Goal: Information Seeking & Learning: Learn about a topic

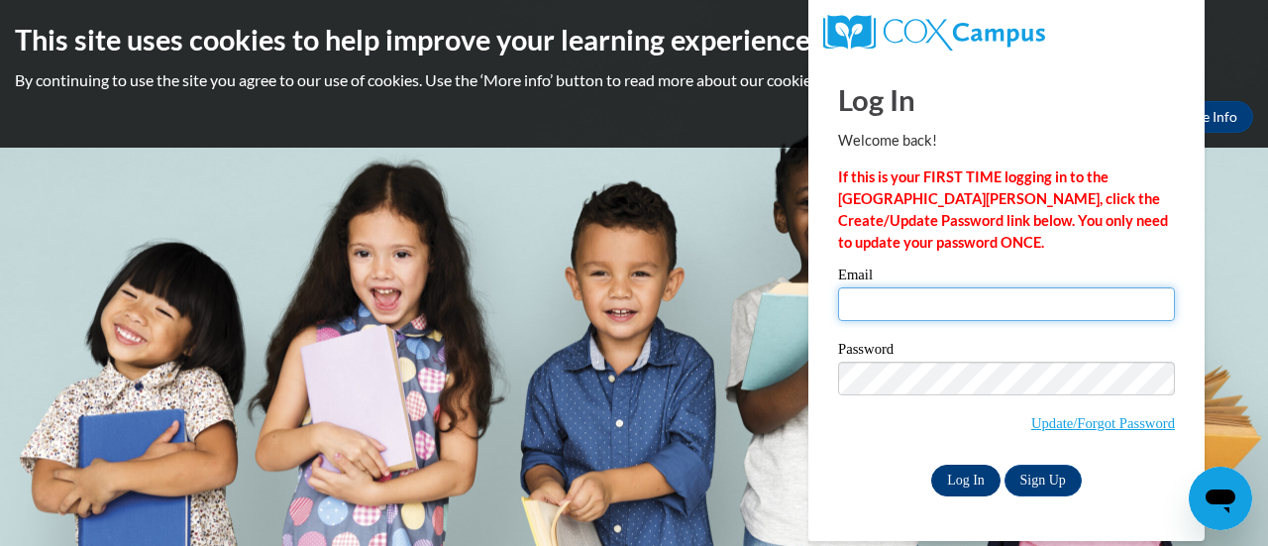
type input "webejam@sdmfschools.org"
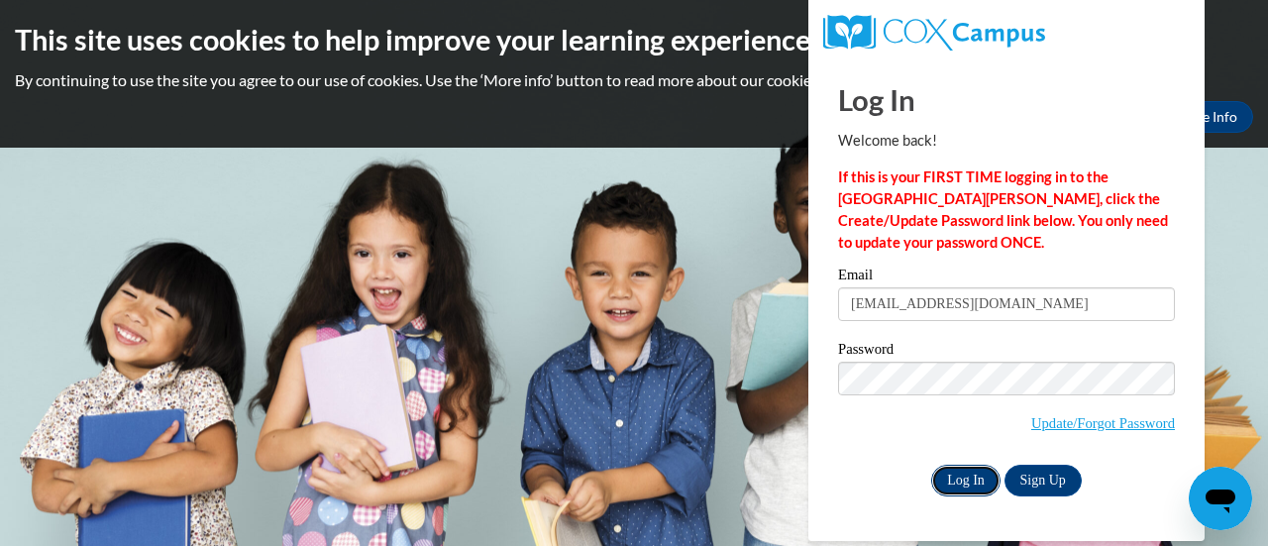
click at [975, 471] on input "Log In" at bounding box center [965, 480] width 69 height 32
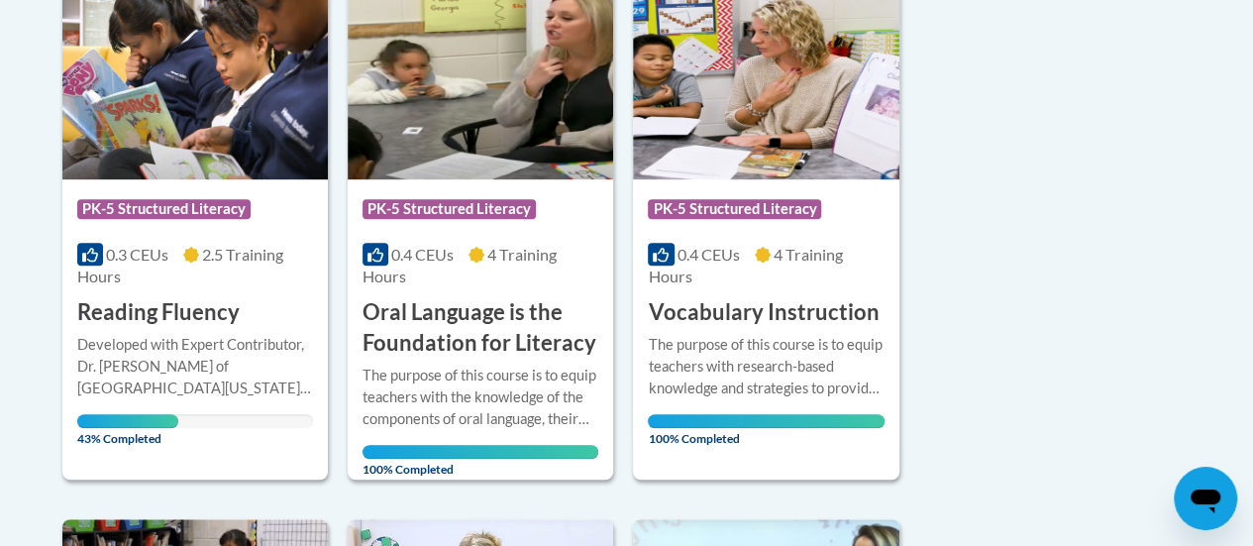
scroll to position [535, 0]
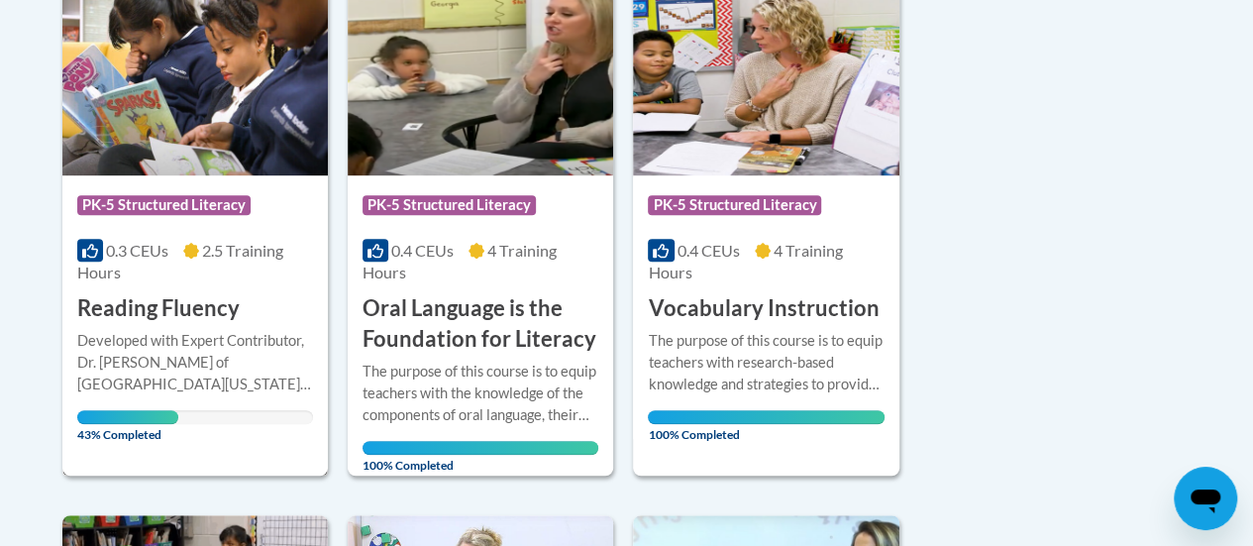
click at [220, 113] on img at bounding box center [194, 74] width 265 height 202
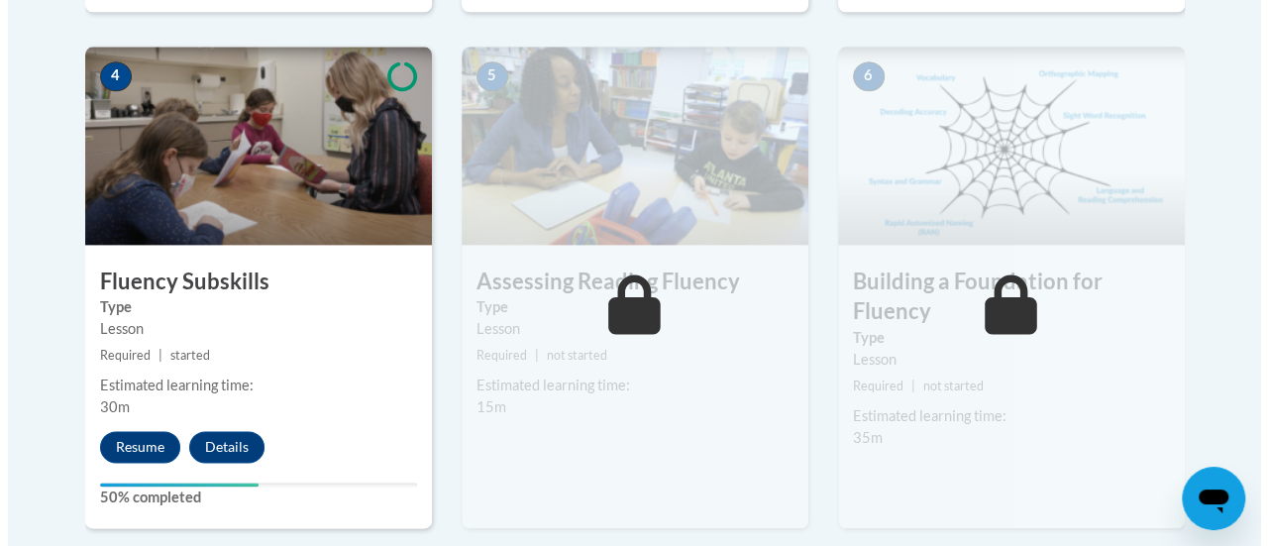
scroll to position [1227, 0]
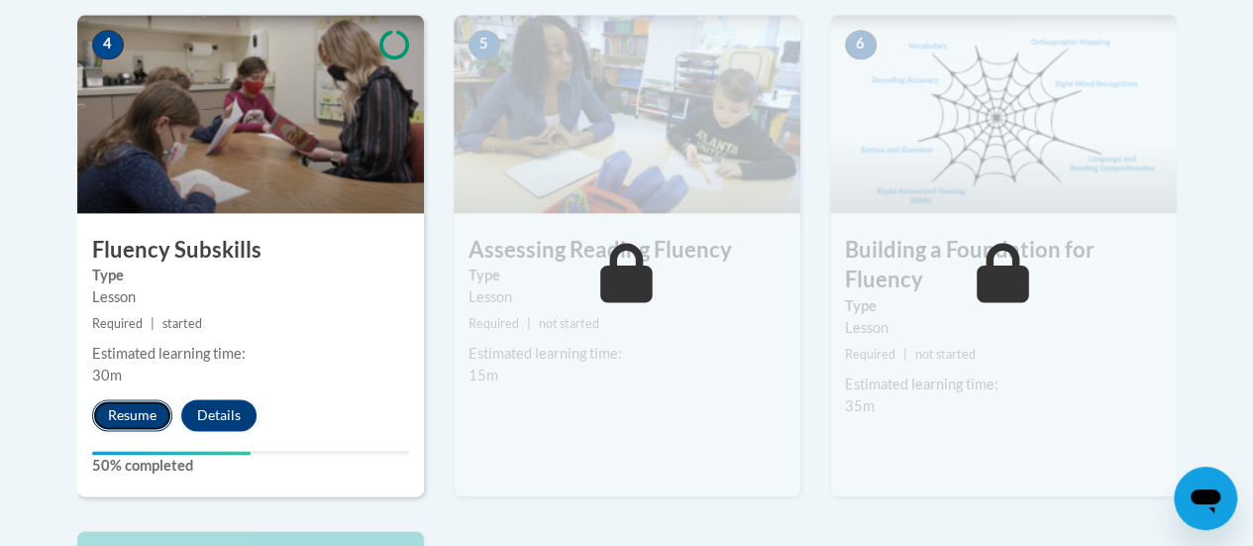
click at [138, 411] on button "Resume" at bounding box center [132, 415] width 80 height 32
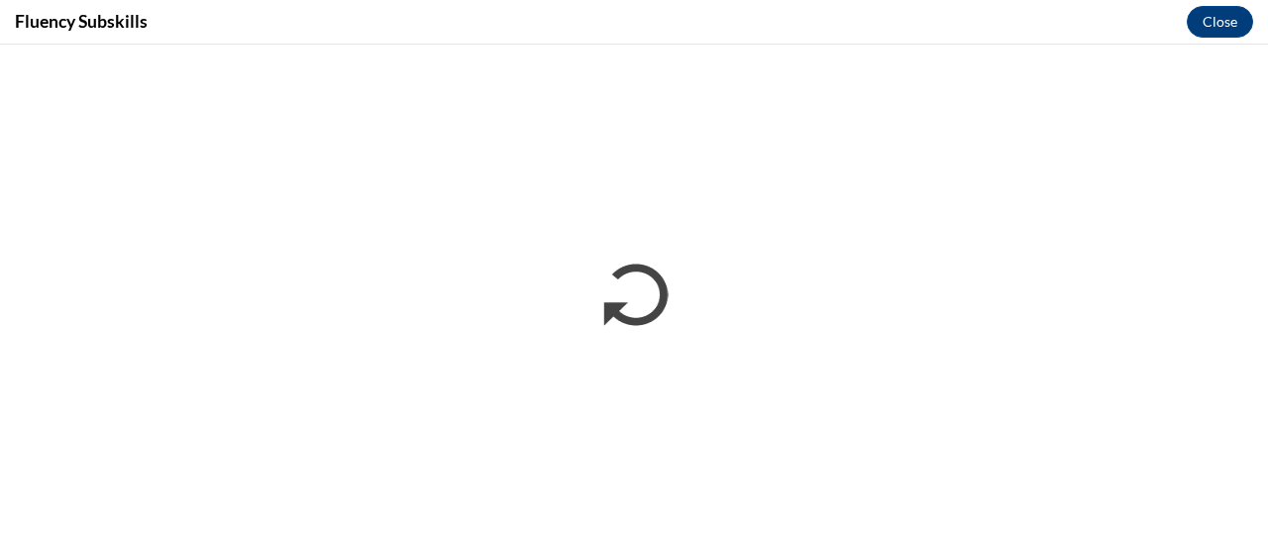
scroll to position [0, 0]
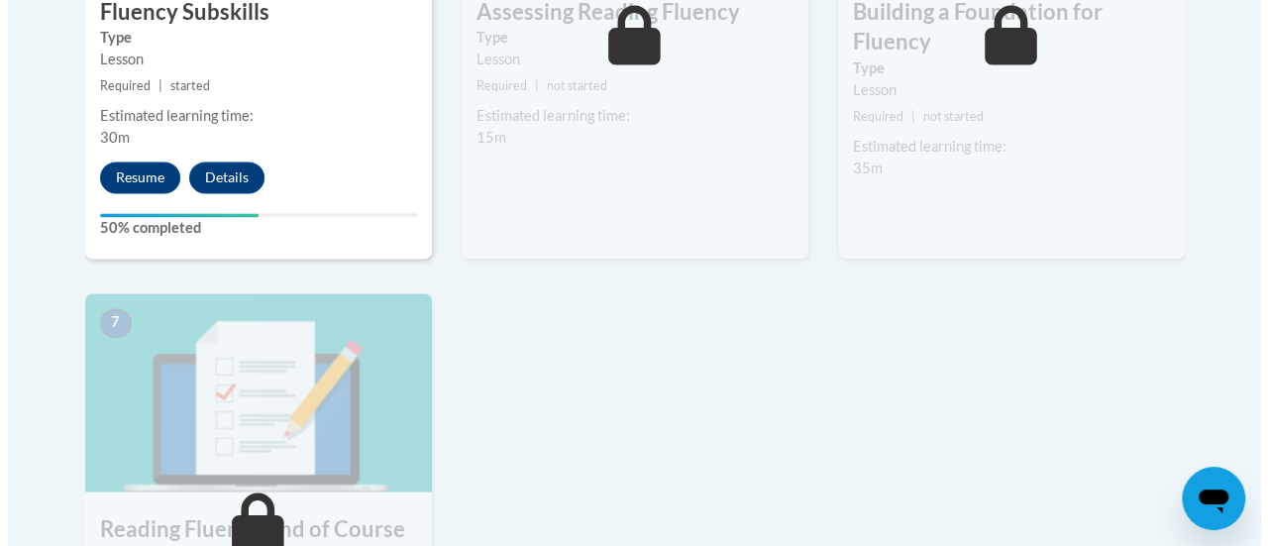
scroll to position [1473, 0]
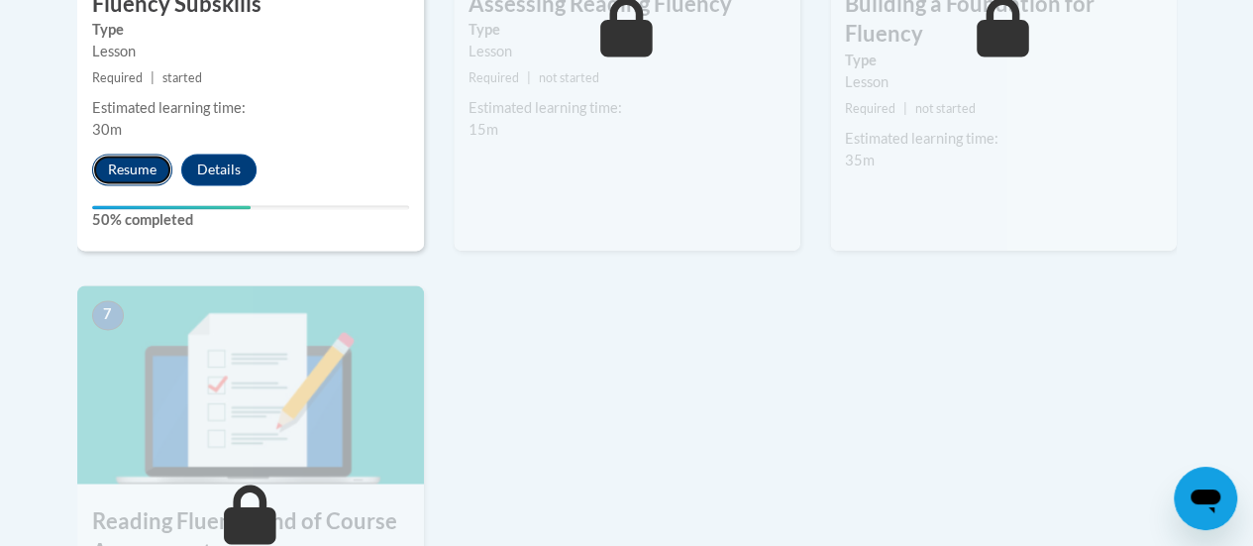
click at [127, 164] on button "Resume" at bounding box center [132, 170] width 80 height 32
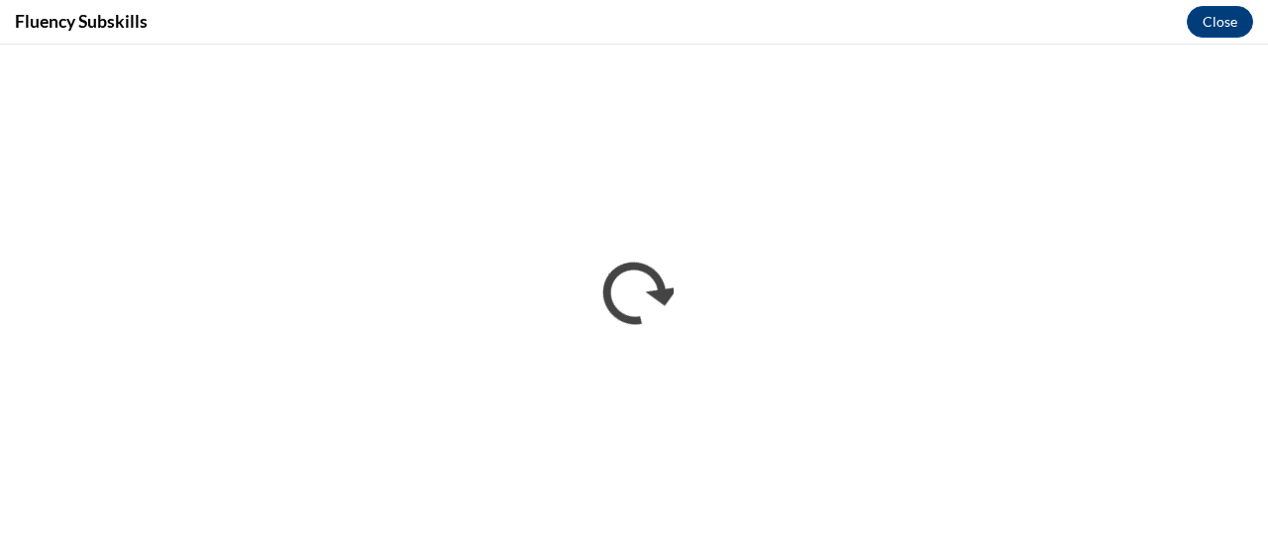
scroll to position [0, 0]
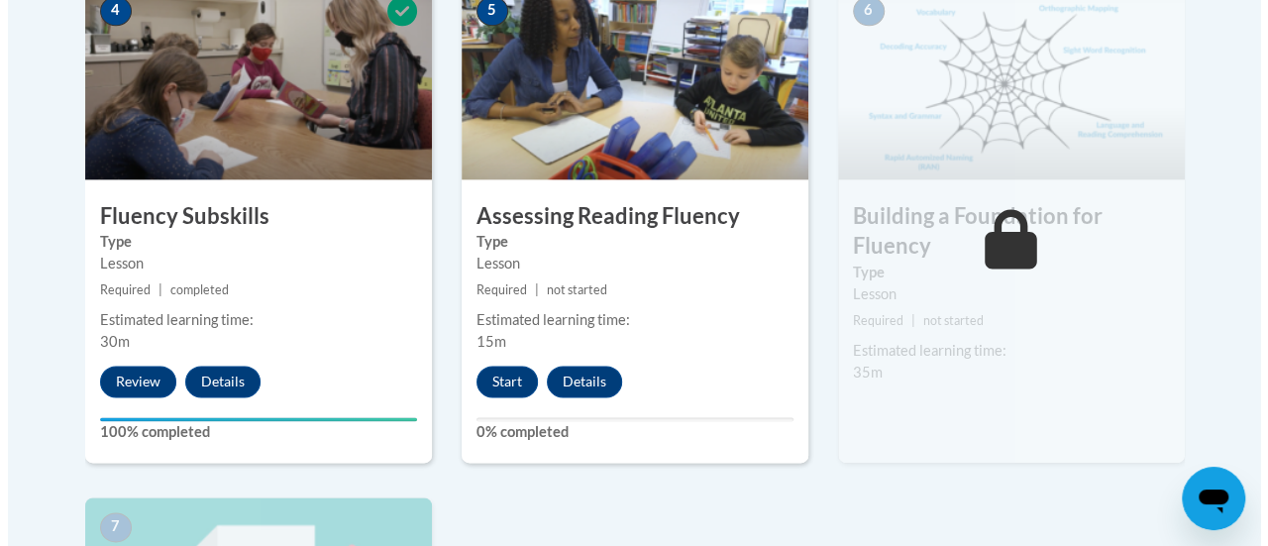
scroll to position [1258, 0]
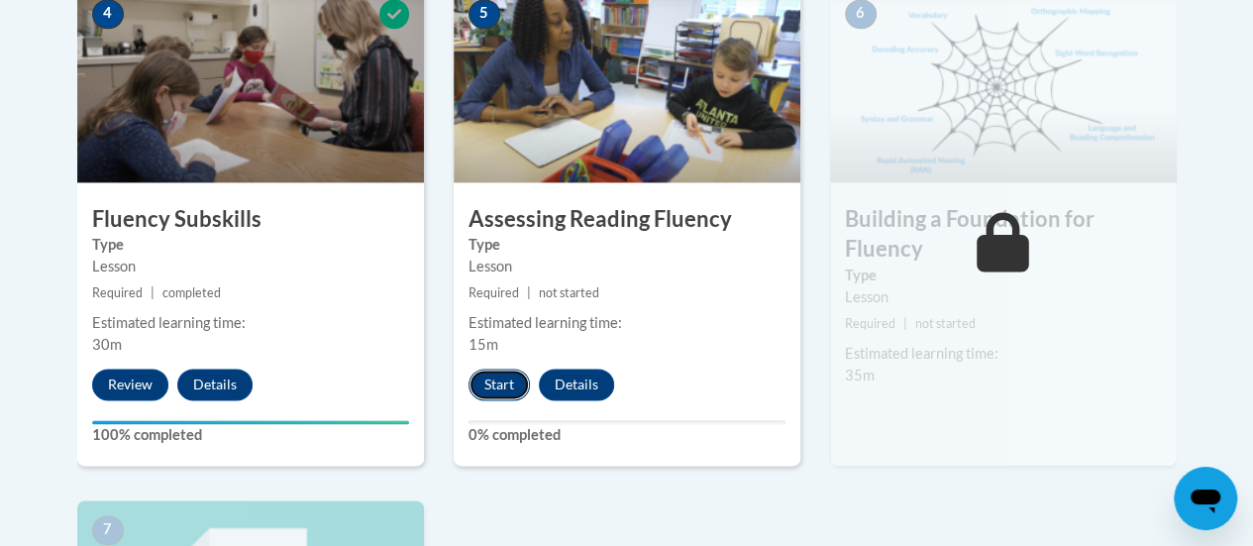
click at [505, 389] on button "Start" at bounding box center [498, 384] width 61 height 32
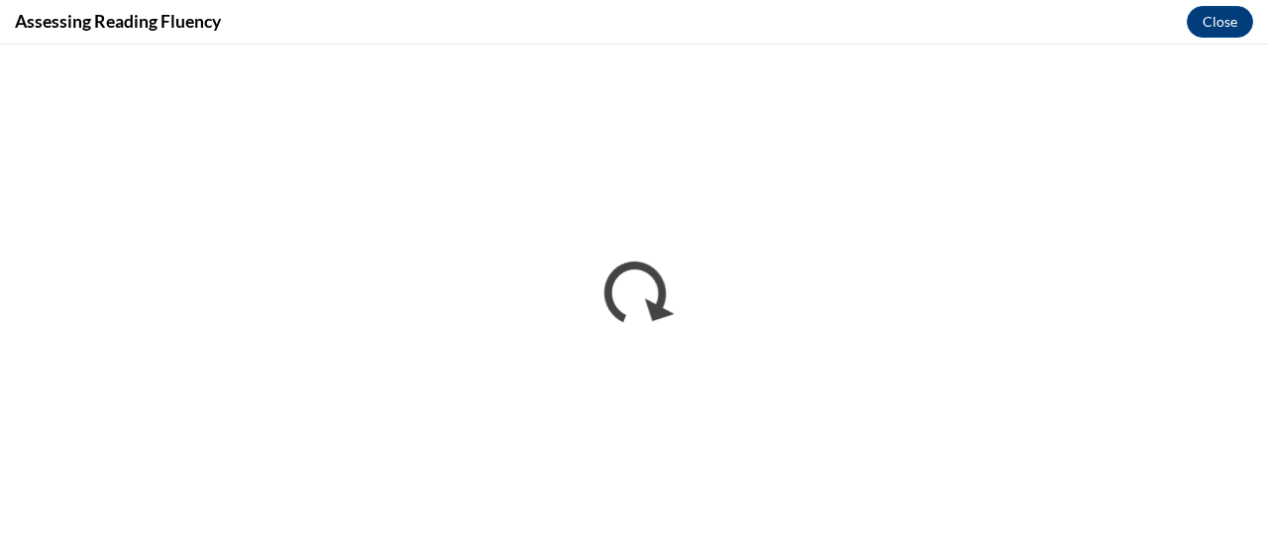
scroll to position [0, 0]
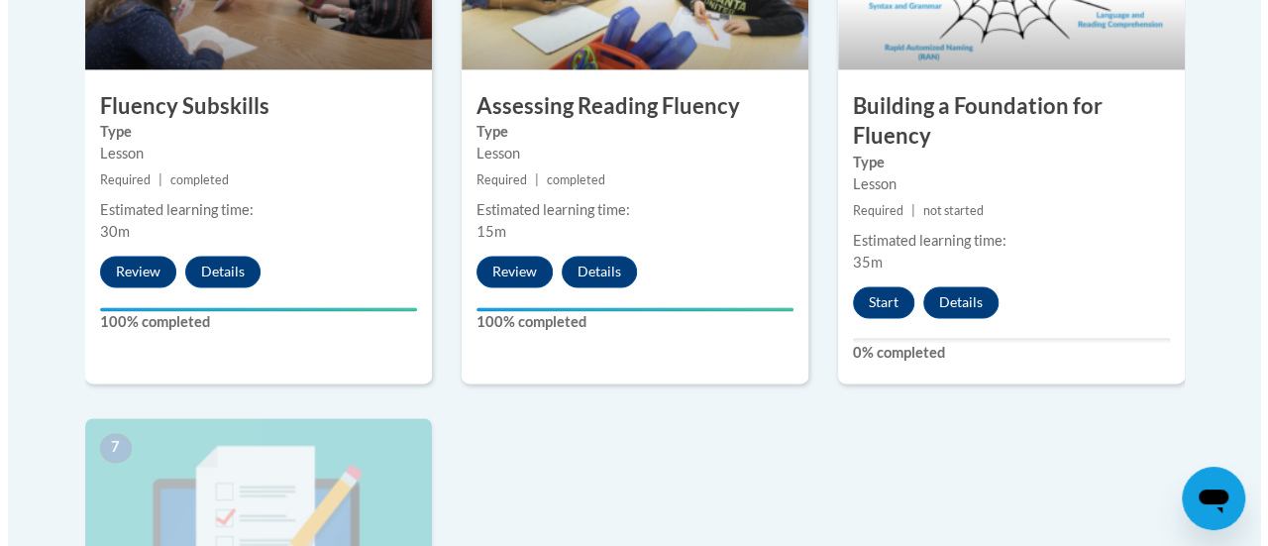
scroll to position [1349, 0]
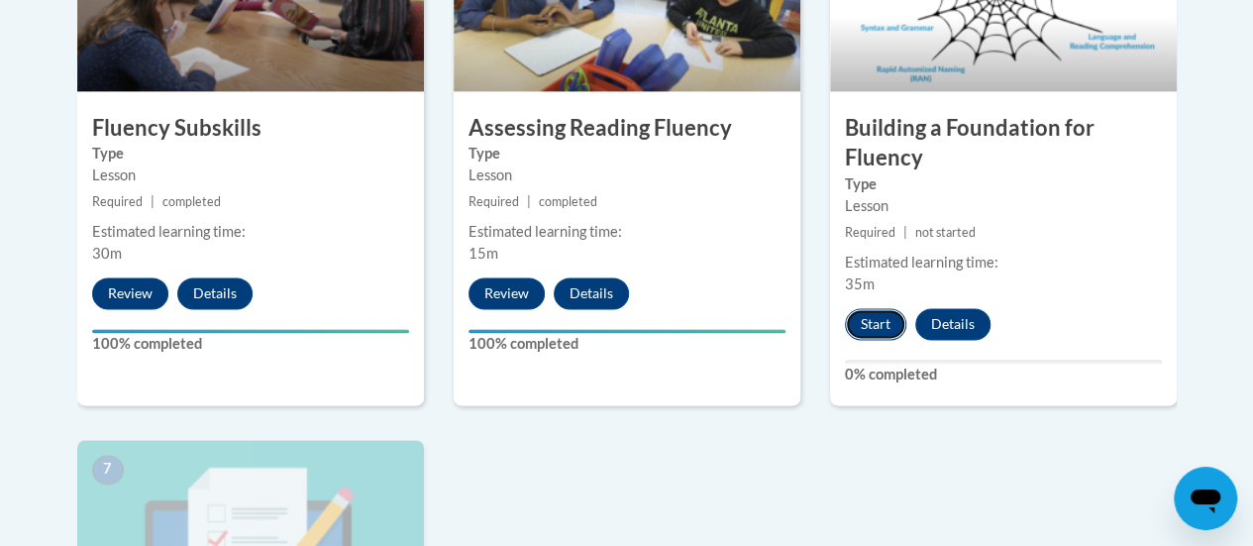
click at [875, 325] on button "Start" at bounding box center [875, 324] width 61 height 32
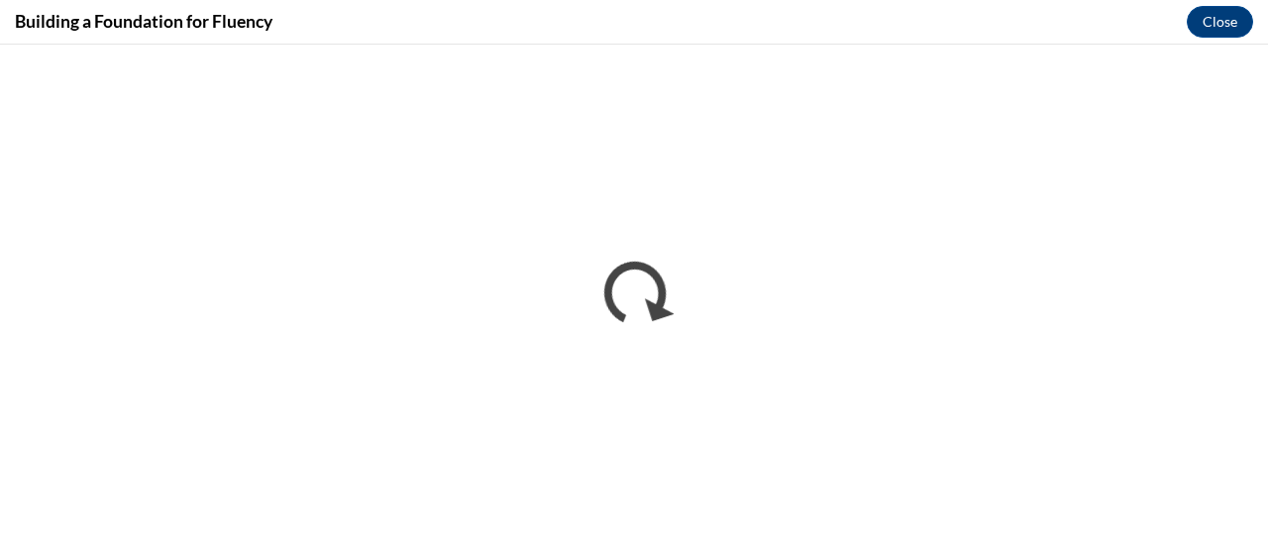
scroll to position [0, 0]
